Goal: Check status: Check status

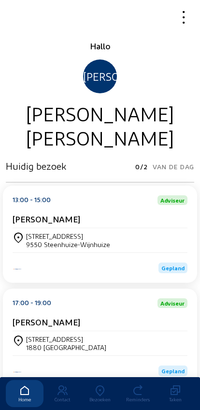
click at [98, 385] on icon at bounding box center [100, 391] width 38 height 12
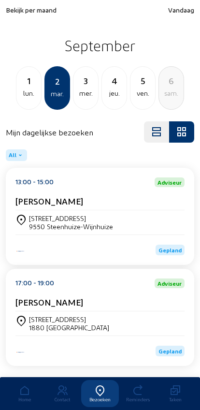
click at [20, 9] on span "Bekijk per maand" at bounding box center [31, 10] width 51 height 8
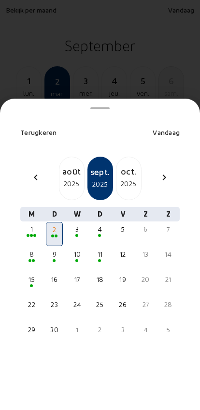
click at [30, 172] on mat-icon "chevron_left" at bounding box center [36, 178] width 12 height 12
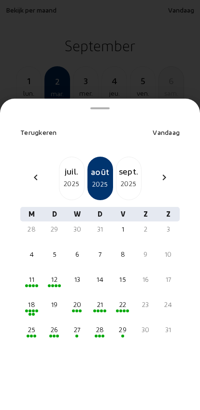
click at [35, 172] on mat-icon "chevron_left" at bounding box center [36, 178] width 12 height 12
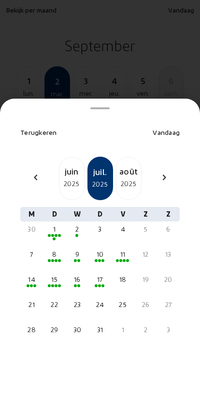
click at [64, 178] on div "2025" at bounding box center [72, 184] width 25 height 12
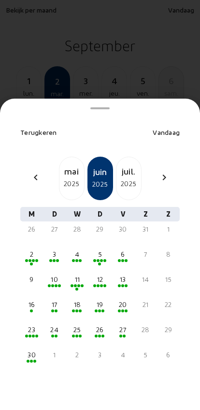
click at [56, 285] on span at bounding box center [56, 286] width 3 height 3
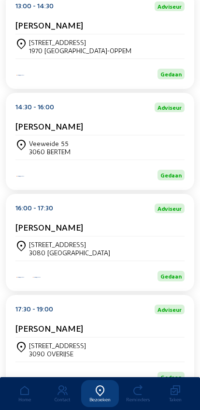
scroll to position [195, 0]
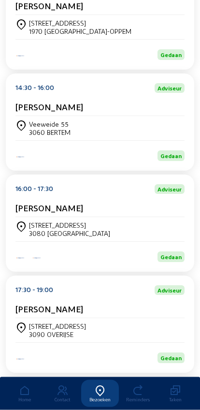
click at [30, 117] on div "[PERSON_NAME]" at bounding box center [99, 109] width 169 height 15
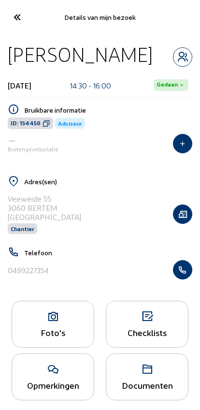
click at [43, 338] on div "Foto's" at bounding box center [53, 333] width 82 height 10
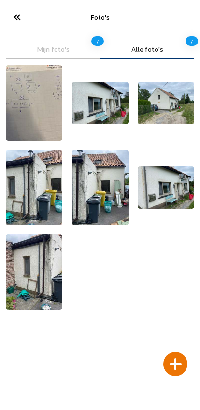
click at [11, 11] on icon at bounding box center [17, 17] width 16 height 17
